Goal: Complete application form

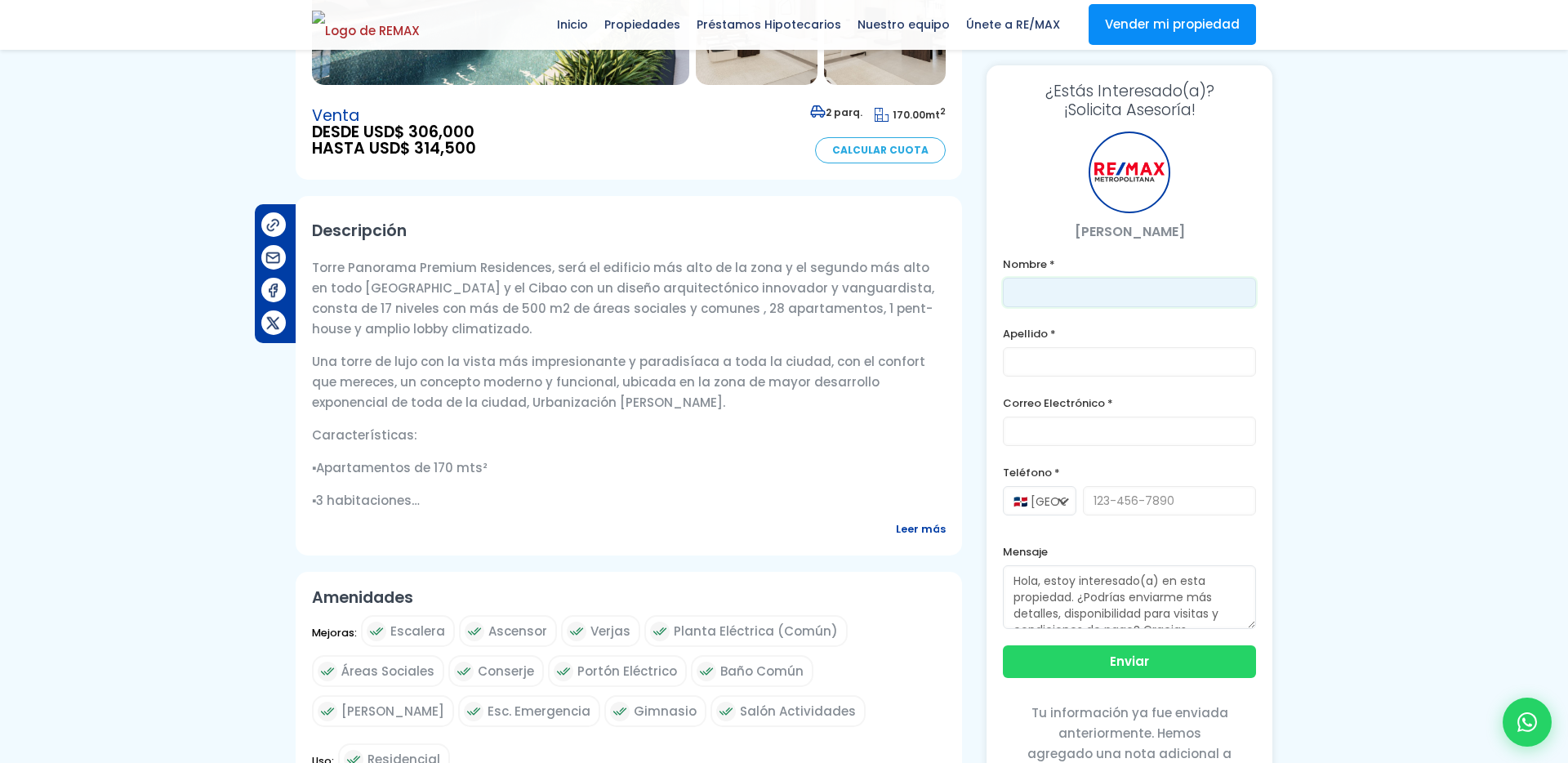
click at [1021, 280] on input "text" at bounding box center [1129, 293] width 253 height 30
click at [1535, 721] on icon at bounding box center [1527, 722] width 21 height 21
type input "Dorquina"
type input "Marte"
type input "[EMAIL_ADDRESS][DOMAIN_NAME]"
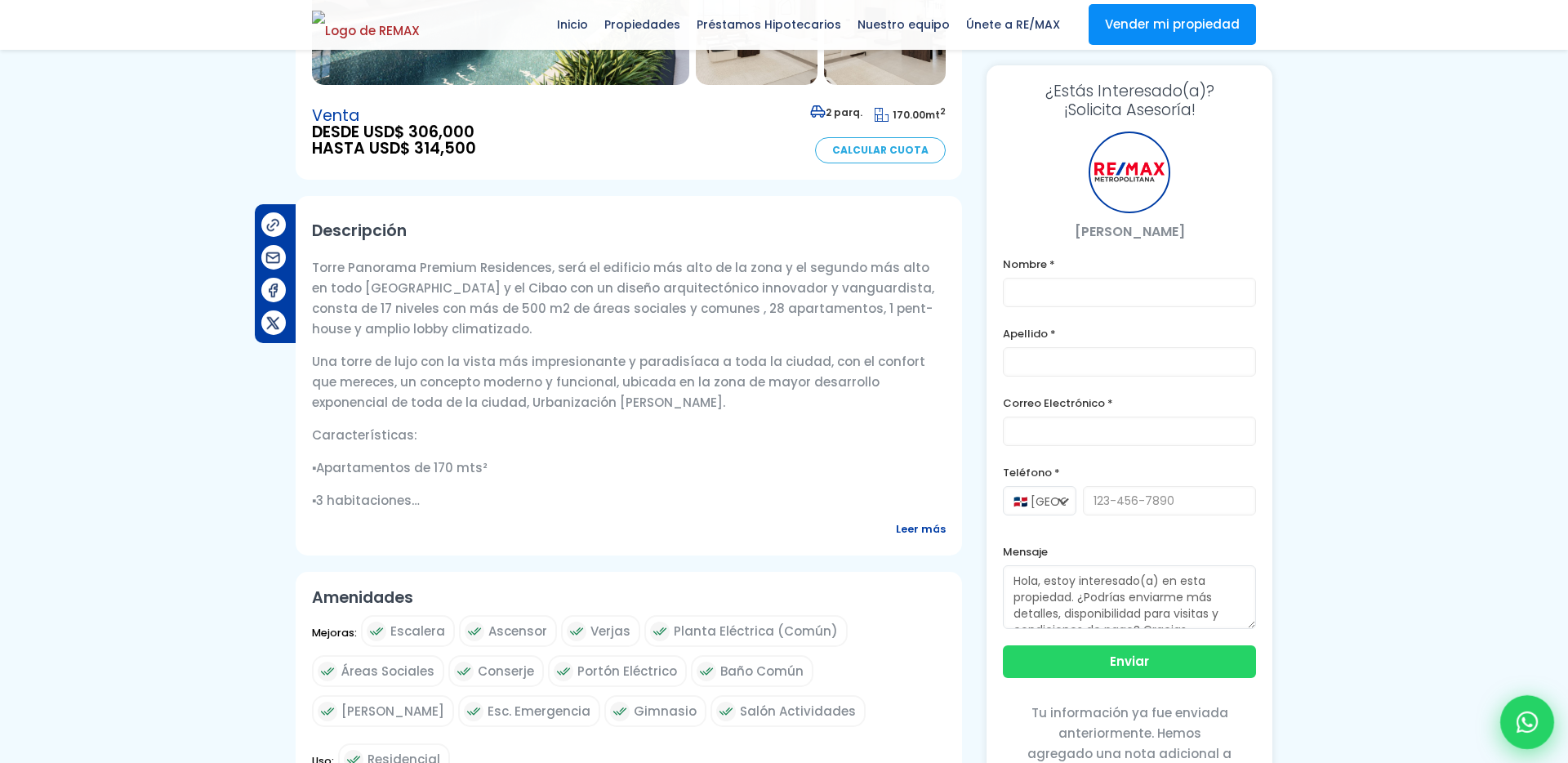
type input "[PHONE_NUMBER]"
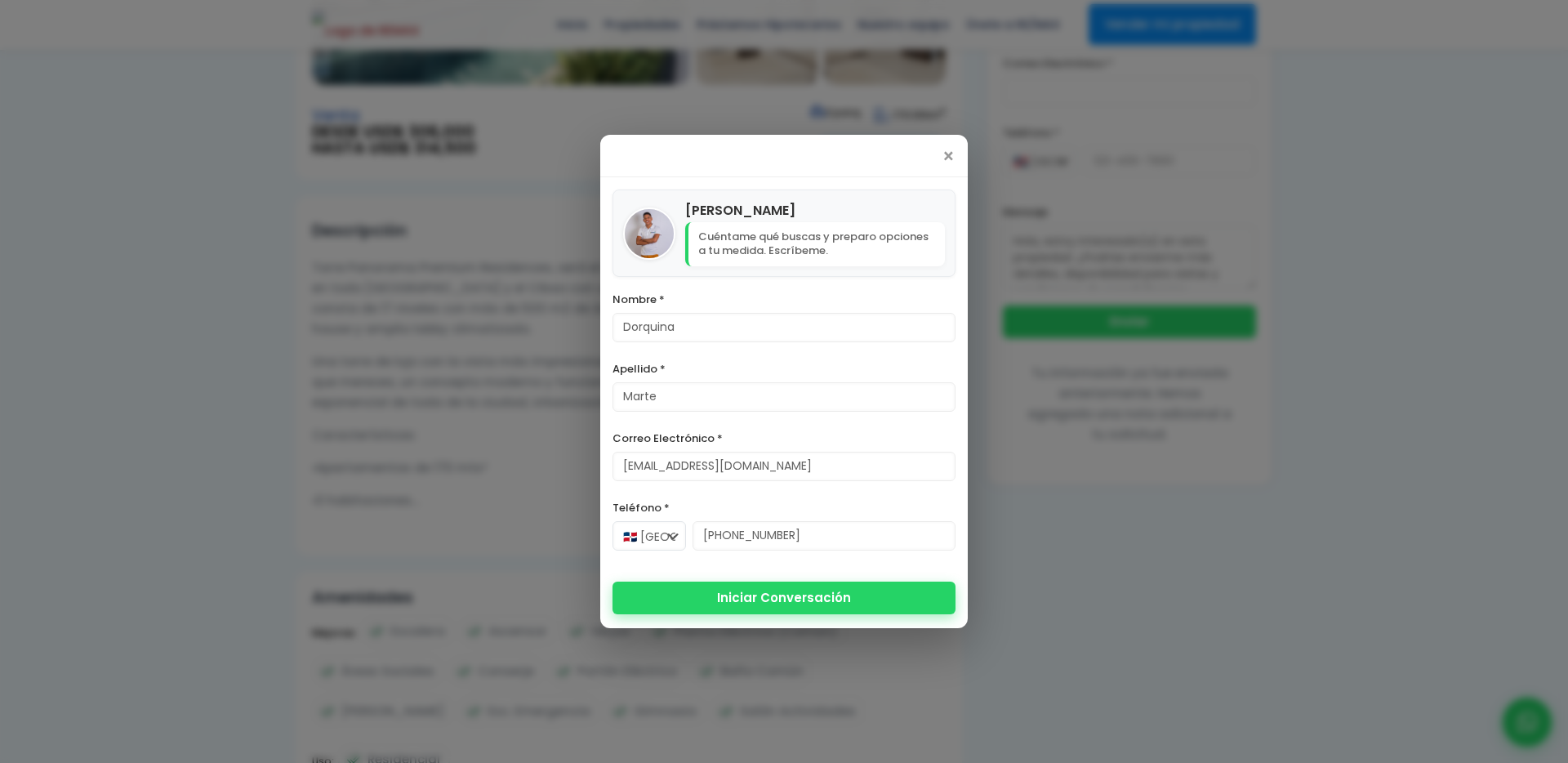
click at [739, 591] on button "Iniciar Conversación" at bounding box center [784, 598] width 343 height 32
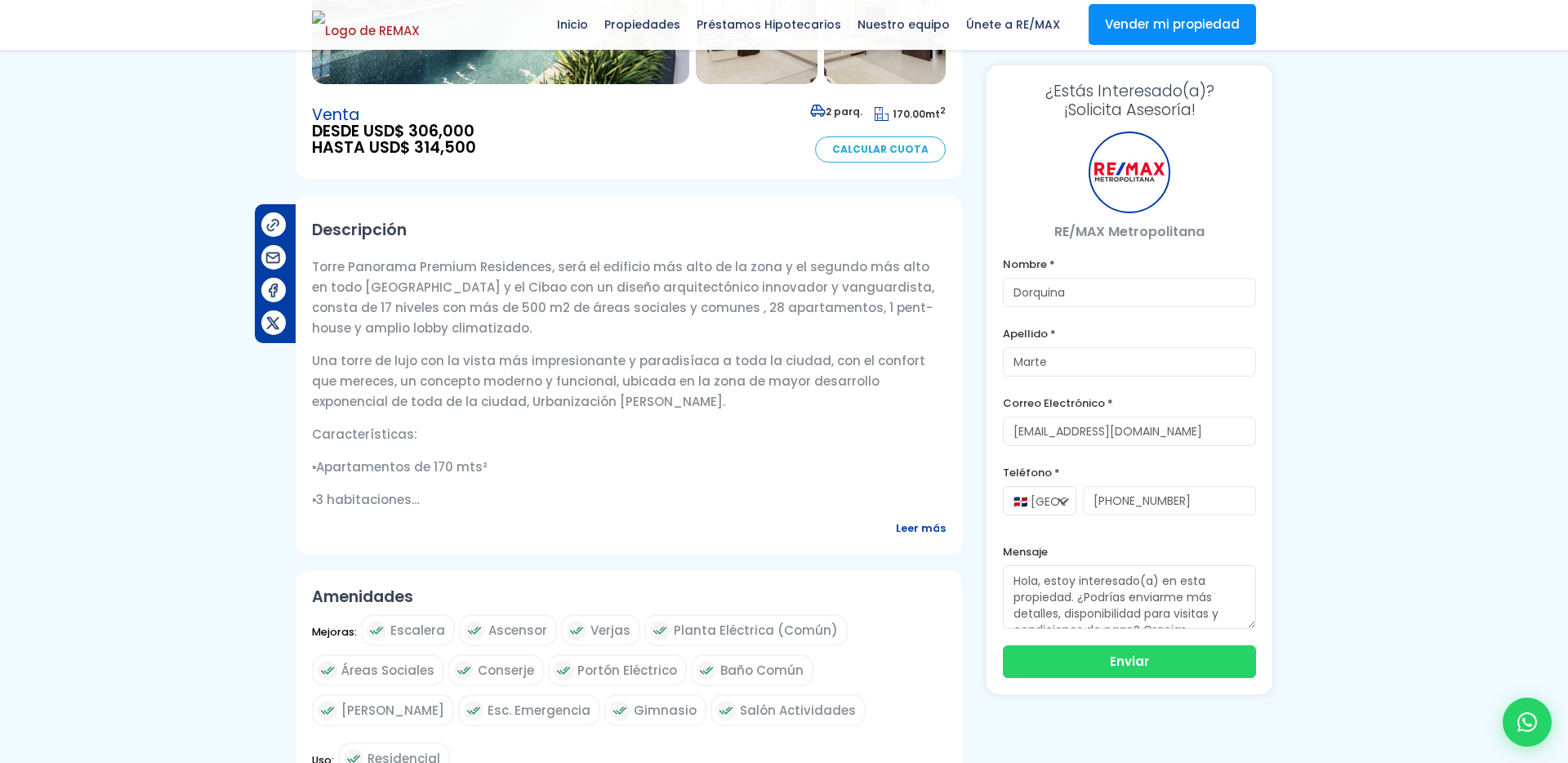
scroll to position [381, 0]
click at [1186, 657] on button "Enviar" at bounding box center [1129, 660] width 253 height 32
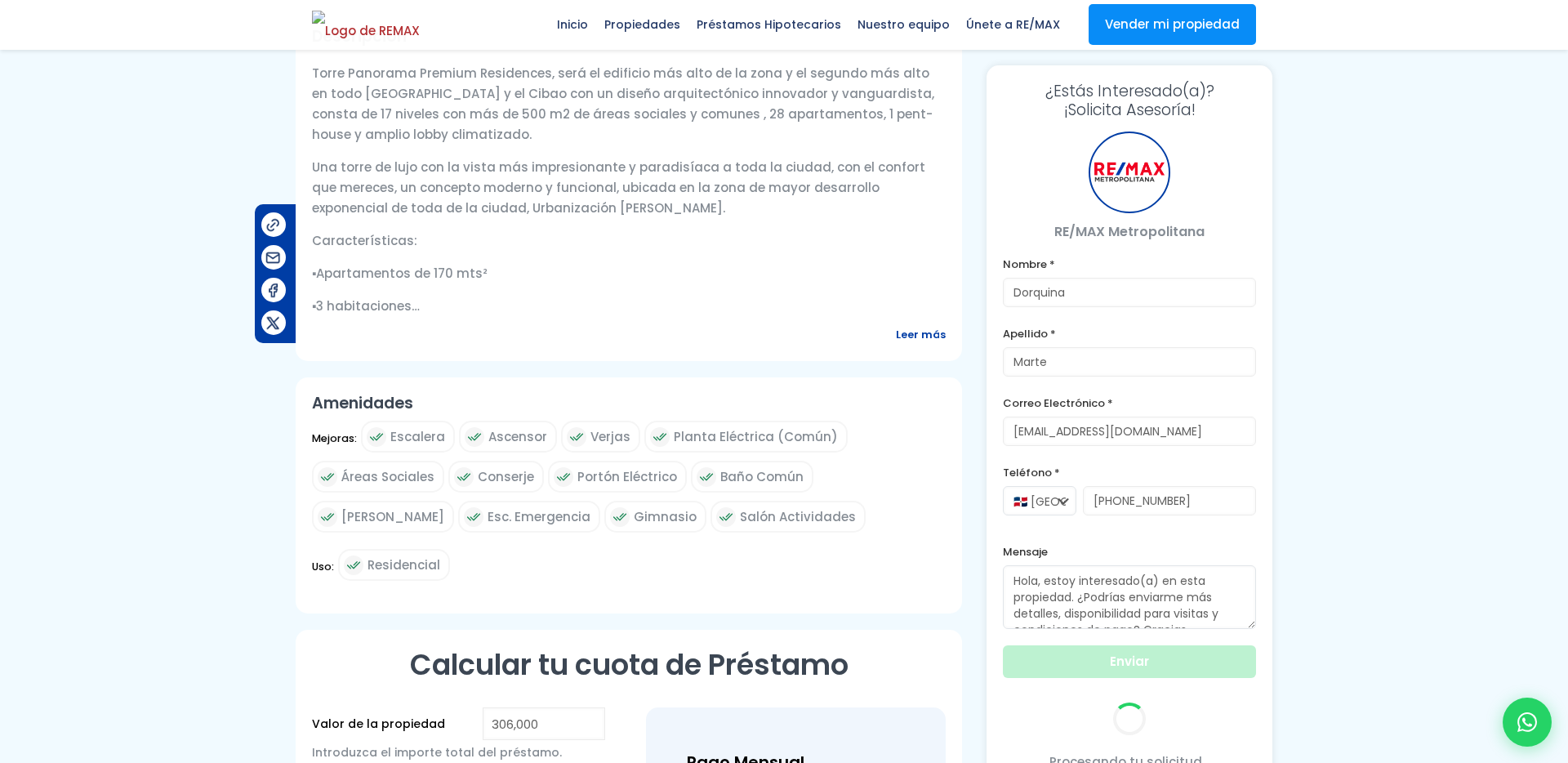
scroll to position [666, 0]
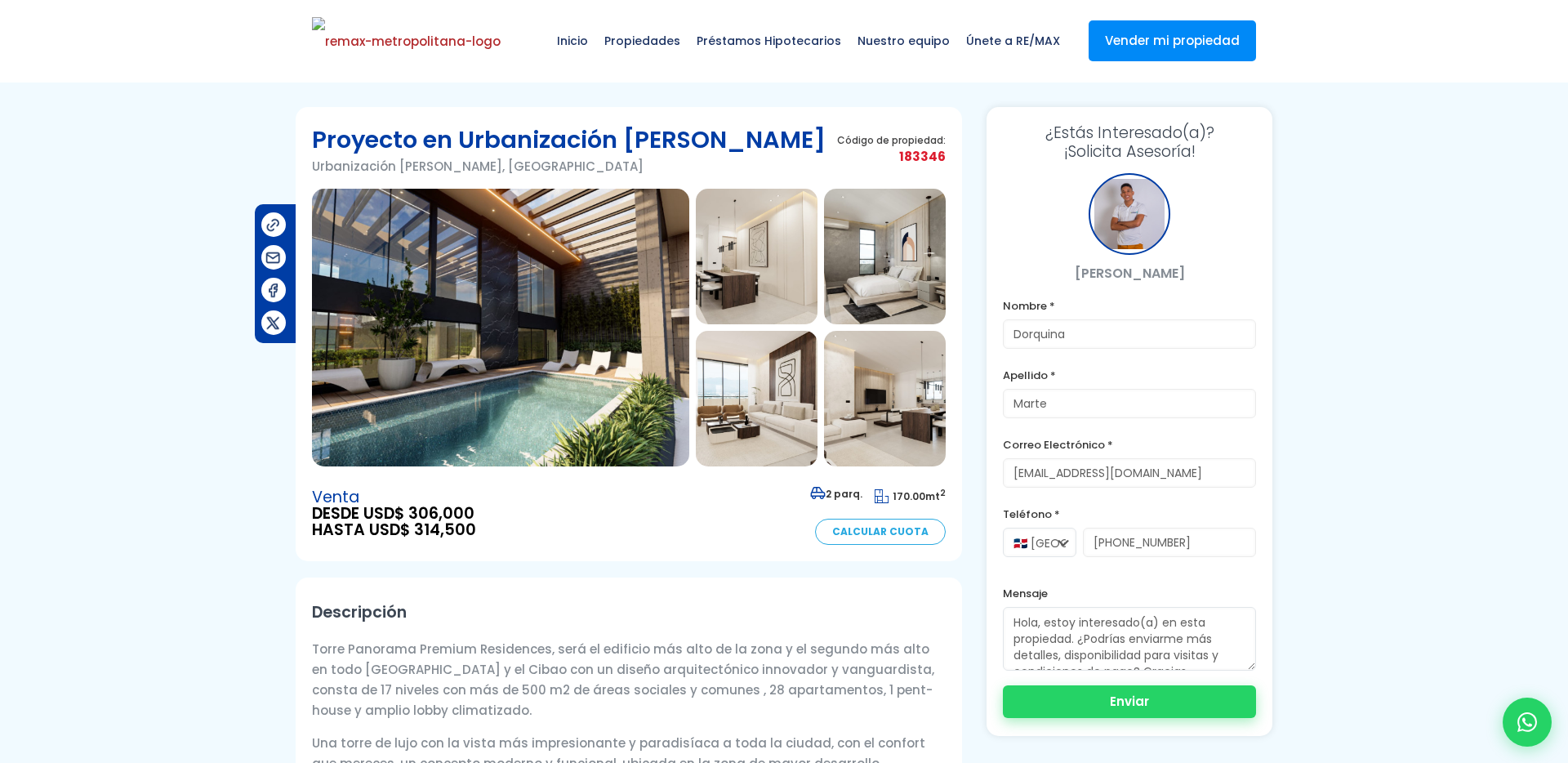
click at [1085, 704] on button "Enviar" at bounding box center [1129, 701] width 253 height 32
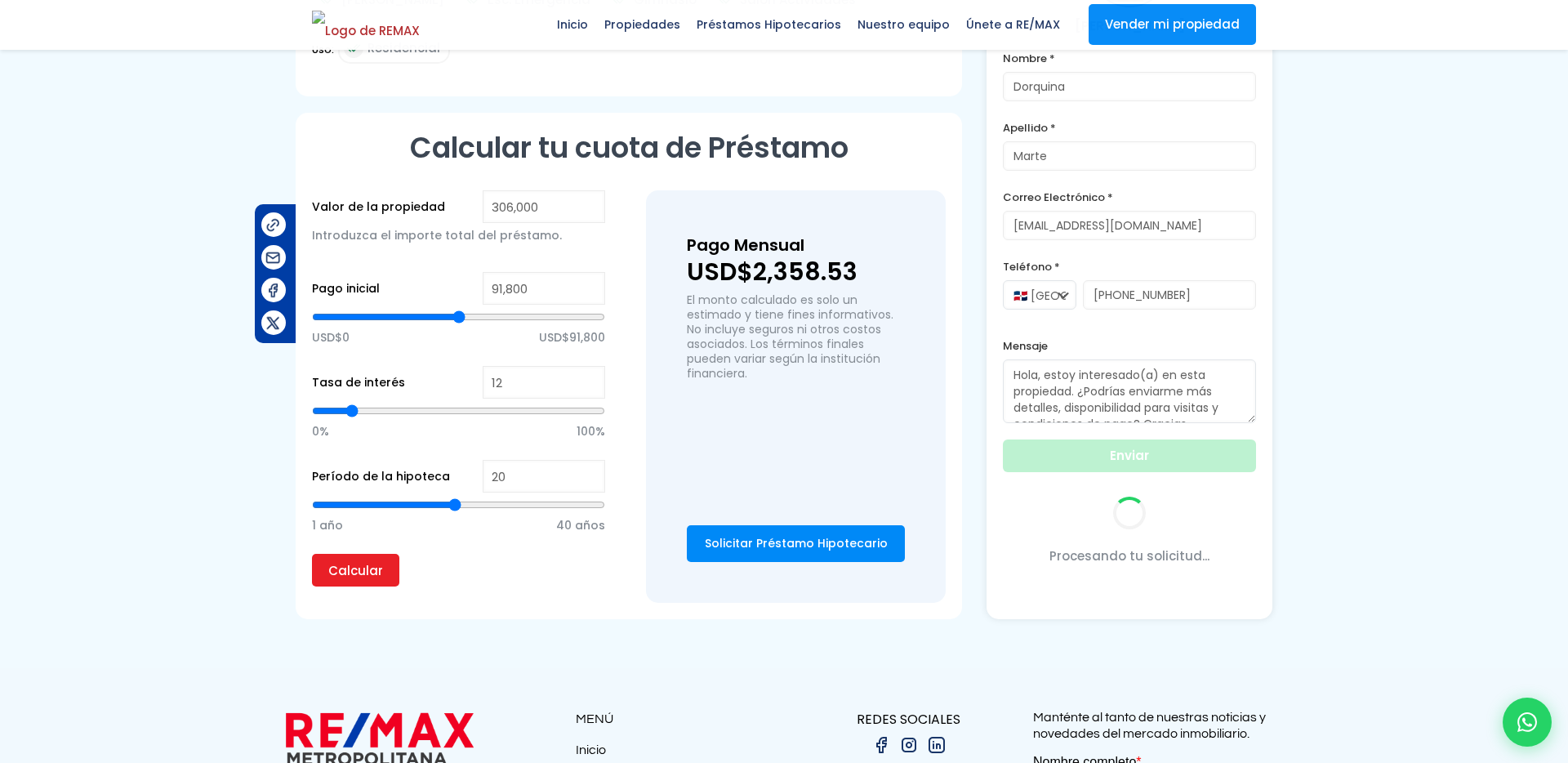
scroll to position [1109, 0]
